Goal: Information Seeking & Learning: Learn about a topic

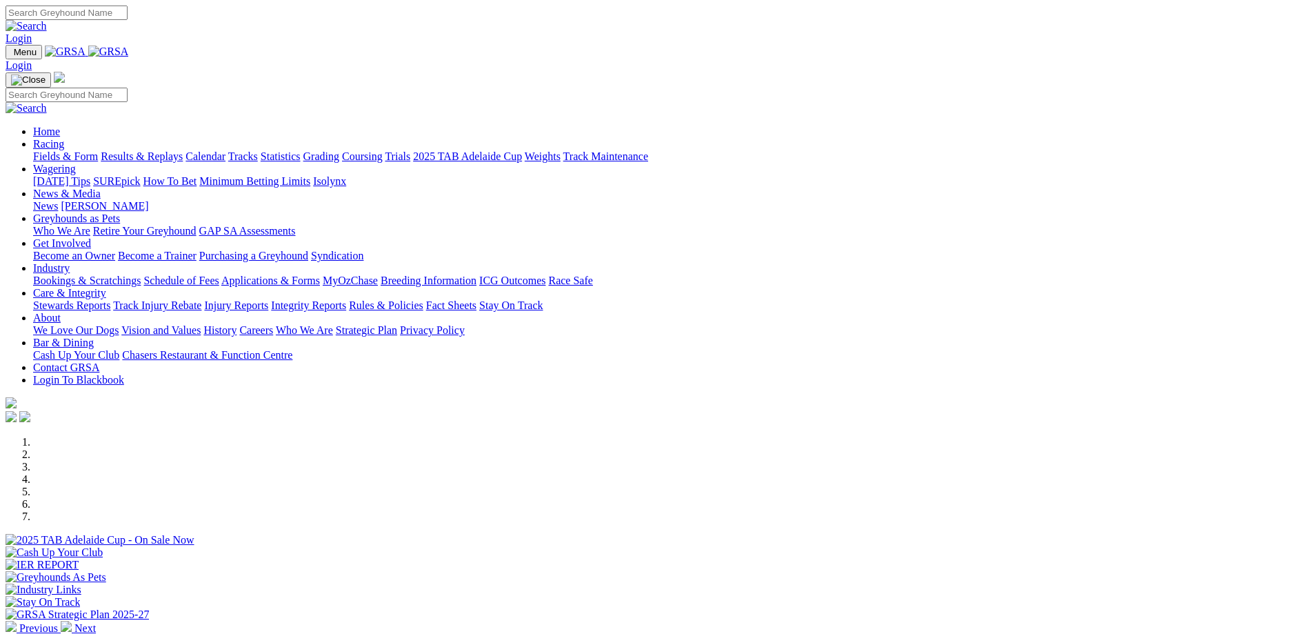
drag, startPoint x: 0, startPoint y: 0, endPoint x: 900, endPoint y: 52, distance: 901.7
click at [106, 287] on link "Care & Integrity" at bounding box center [69, 293] width 73 height 12
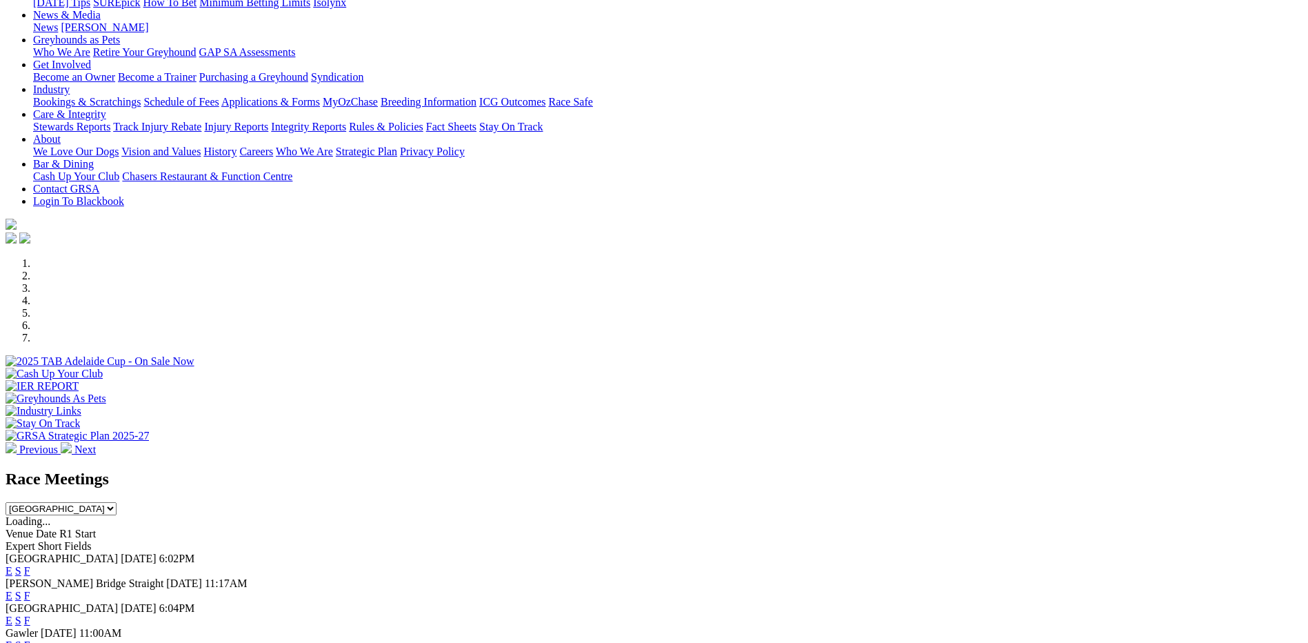
scroll to position [276, 0]
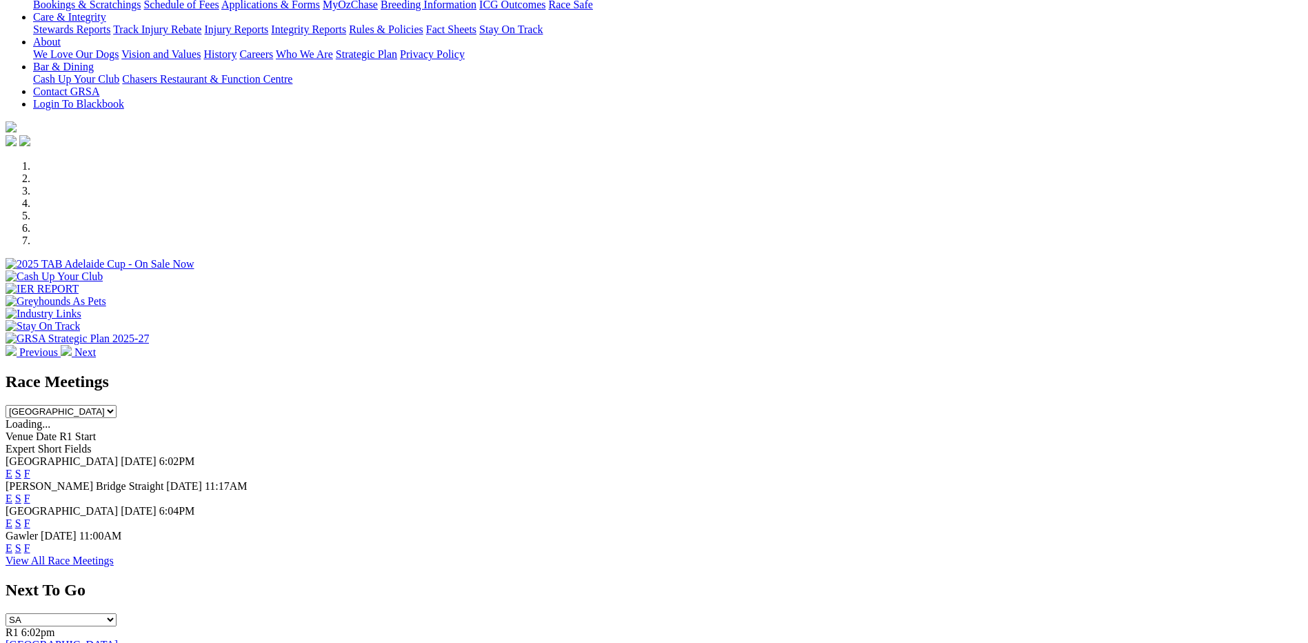
click at [30, 517] on link "F" at bounding box center [27, 523] width 6 height 12
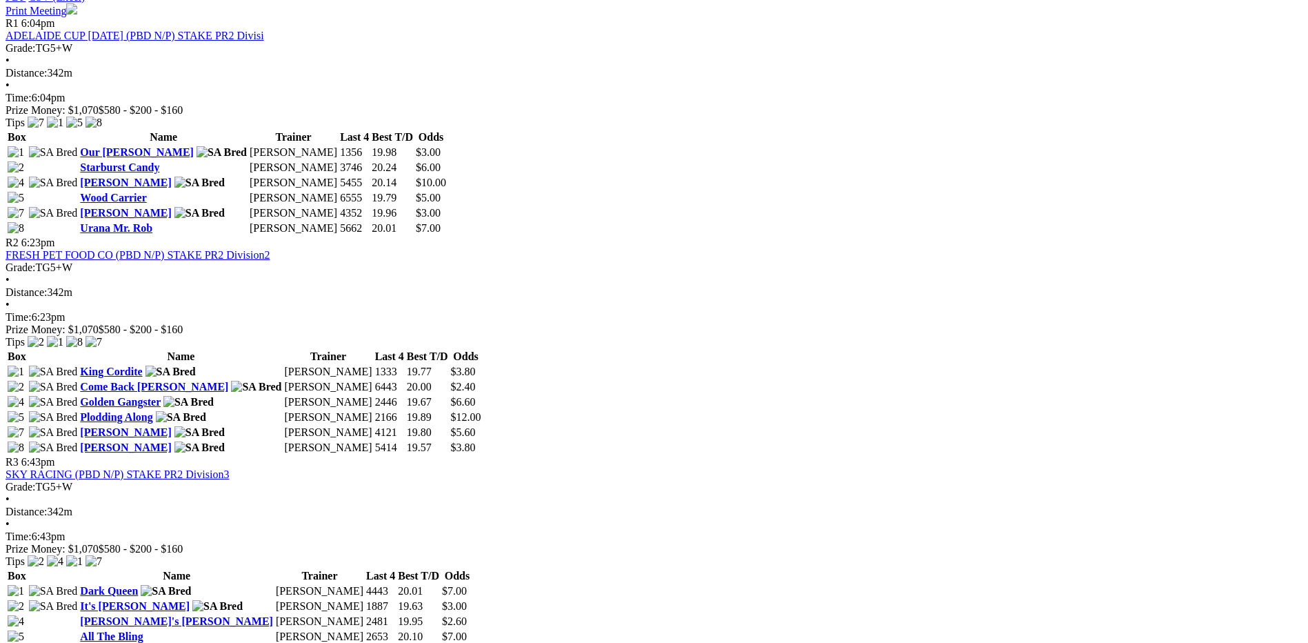
scroll to position [621, 0]
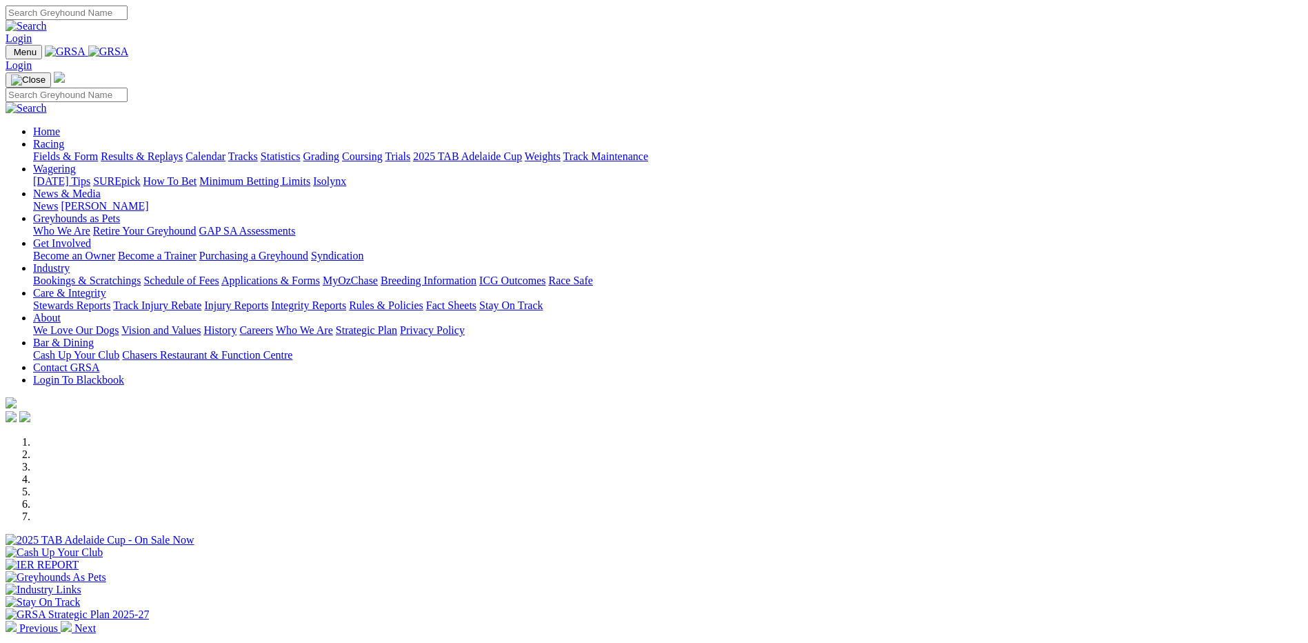
click at [346, 299] on link "Integrity Reports" at bounding box center [308, 305] width 75 height 12
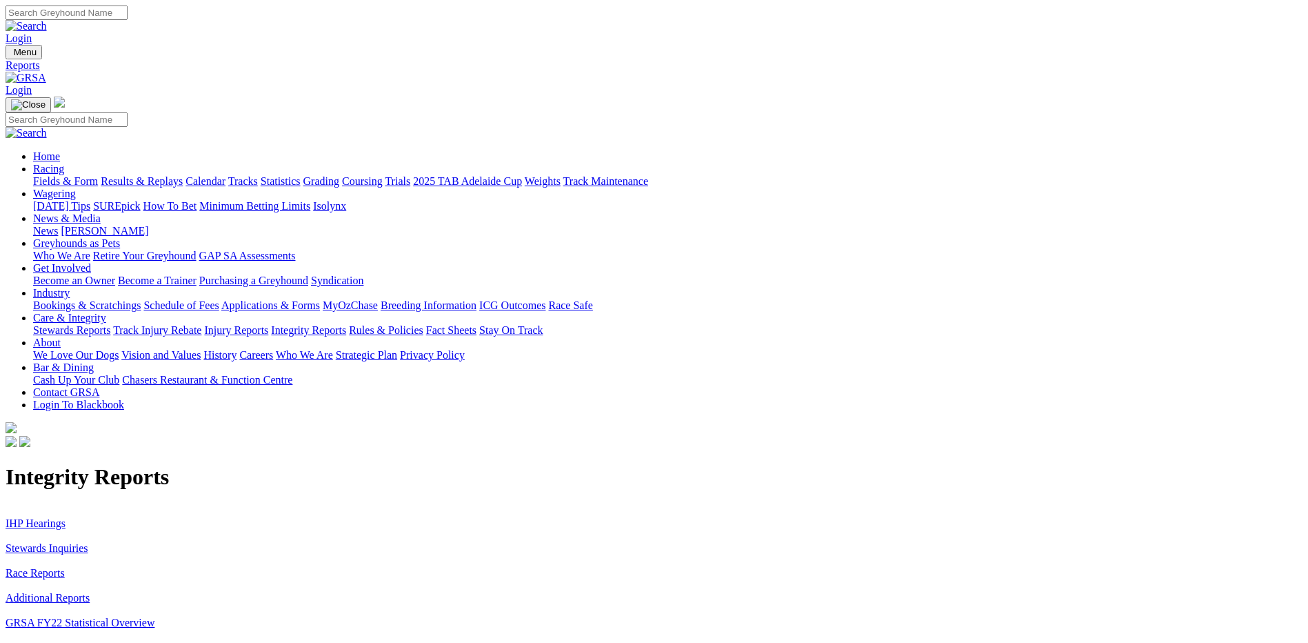
click at [88, 542] on link "Stewards Inquiries" at bounding box center [47, 548] width 83 height 12
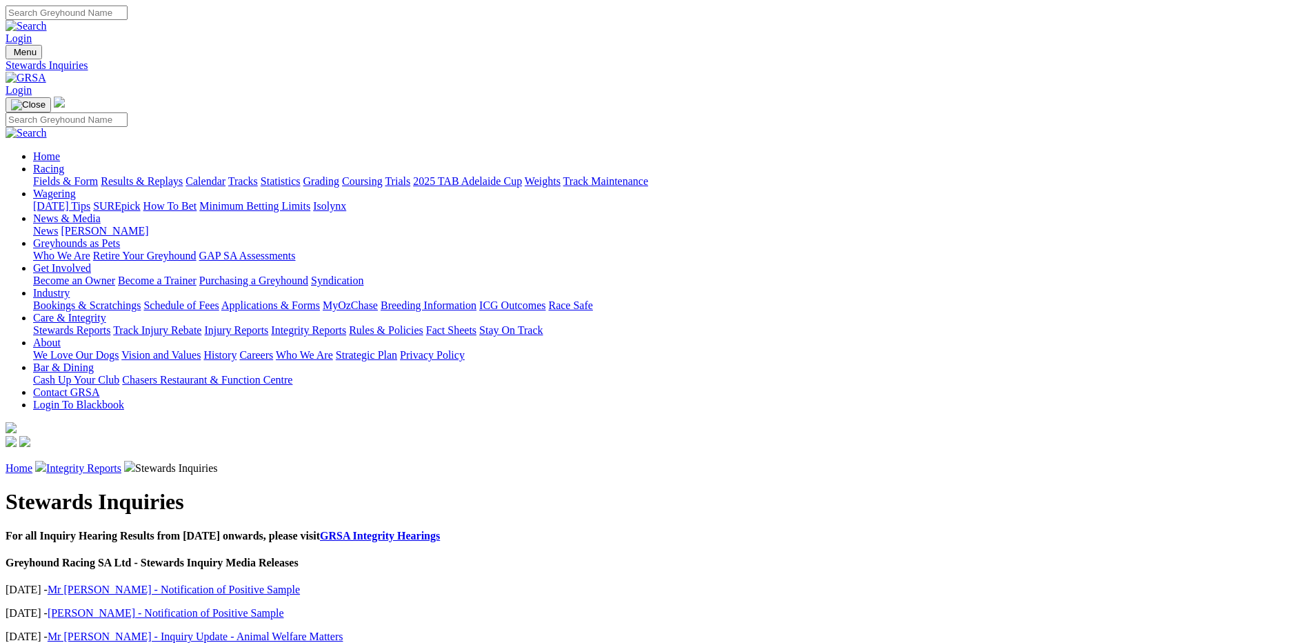
click at [121, 462] on link "Integrity Reports" at bounding box center [83, 468] width 75 height 12
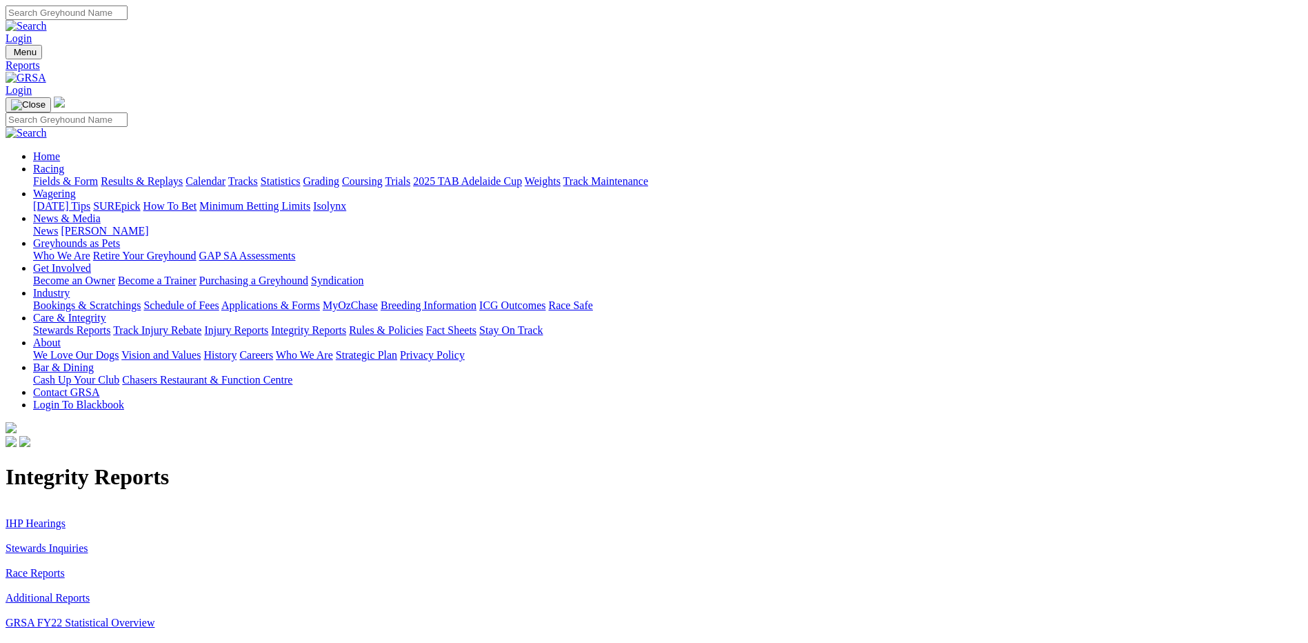
click at [66, 517] on link "IHP Hearings" at bounding box center [36, 523] width 60 height 12
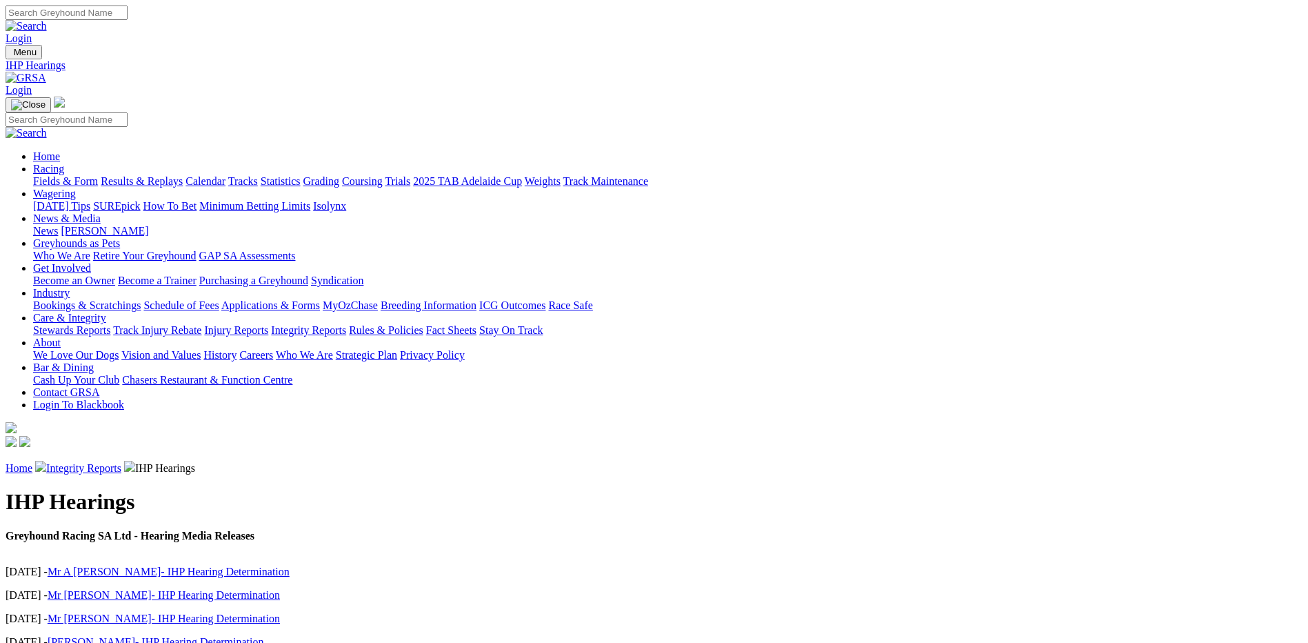
click at [226, 175] on link "Calendar" at bounding box center [206, 181] width 40 height 12
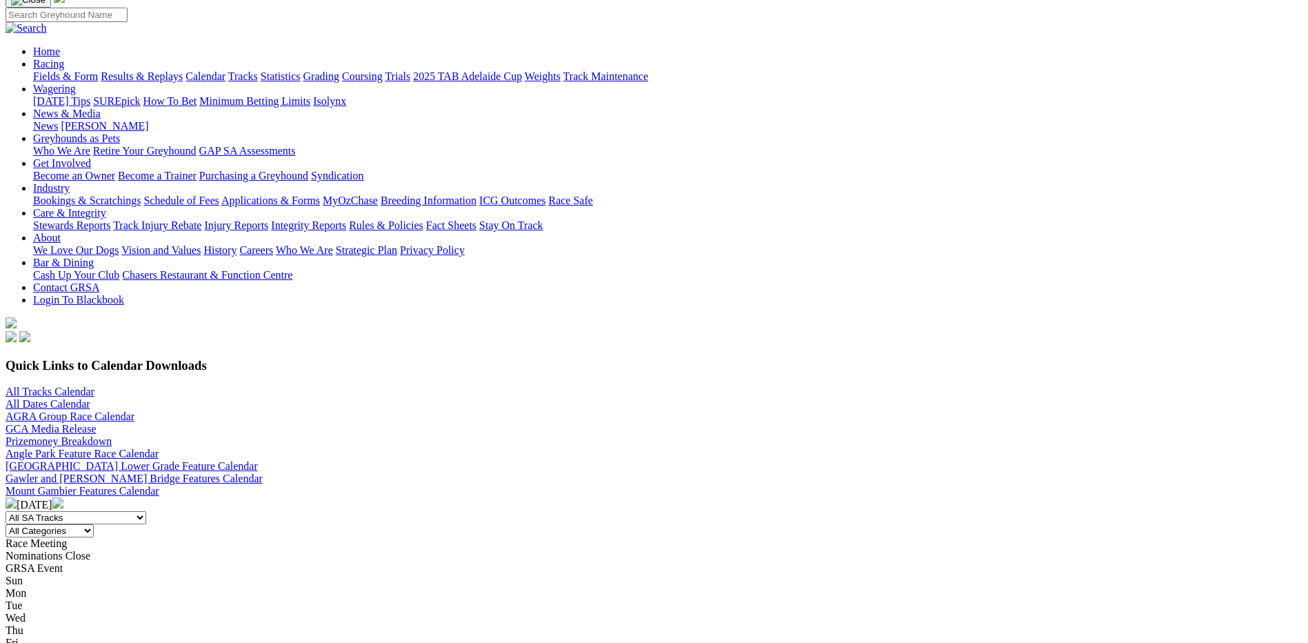
scroll to position [138, 0]
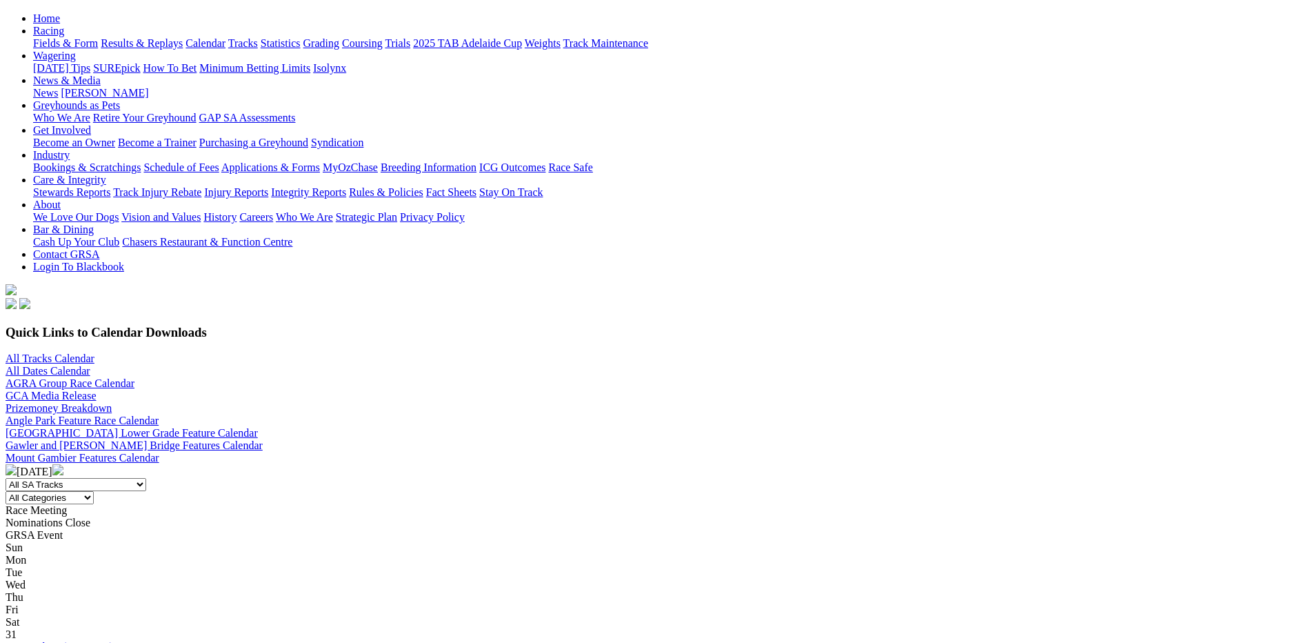
click at [63, 464] on img at bounding box center [57, 469] width 11 height 11
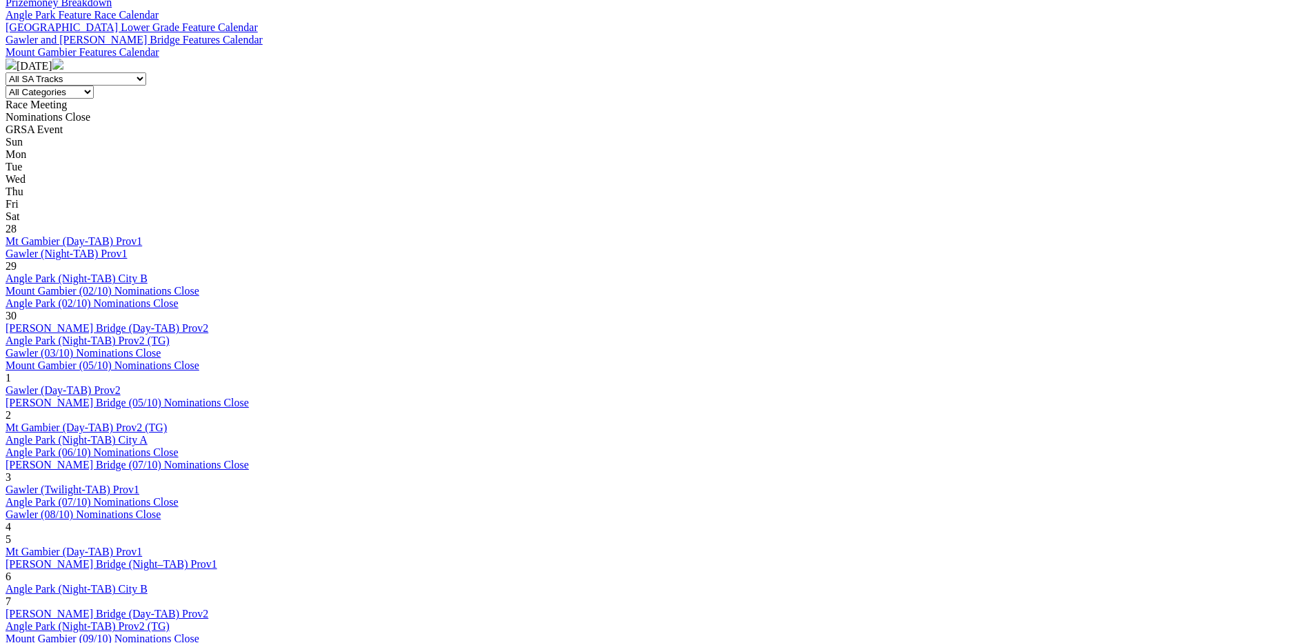
scroll to position [552, 0]
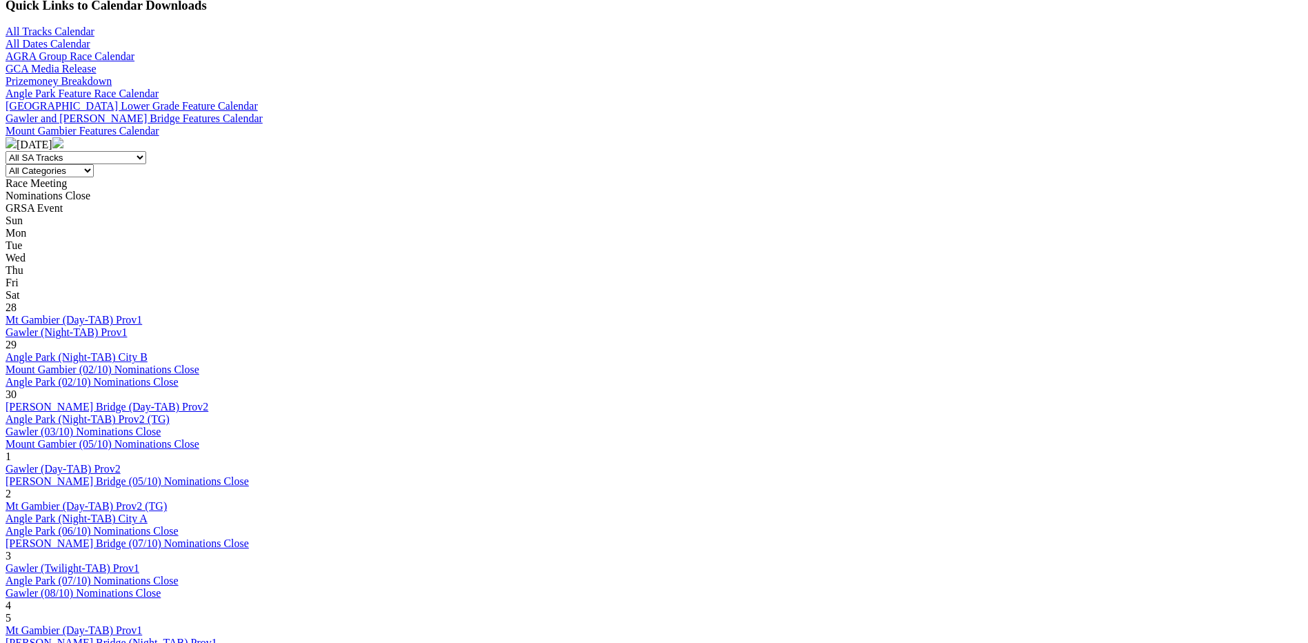
scroll to position [483, 0]
